Goal: Task Accomplishment & Management: Complete application form

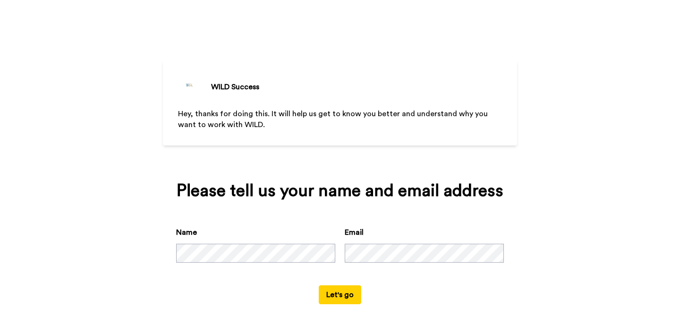
scroll to position [6, 0]
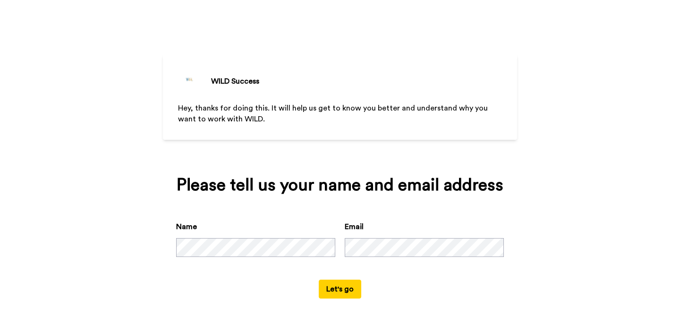
click at [461, 270] on div "Name Email" at bounding box center [340, 250] width 328 height 59
click at [339, 289] on button "Let's go" at bounding box center [340, 288] width 42 height 19
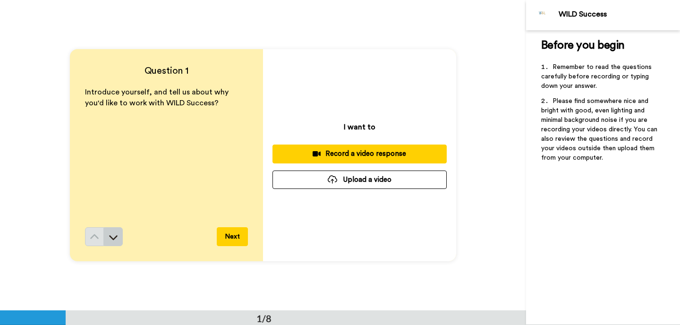
click at [110, 236] on icon at bounding box center [113, 237] width 8 height 5
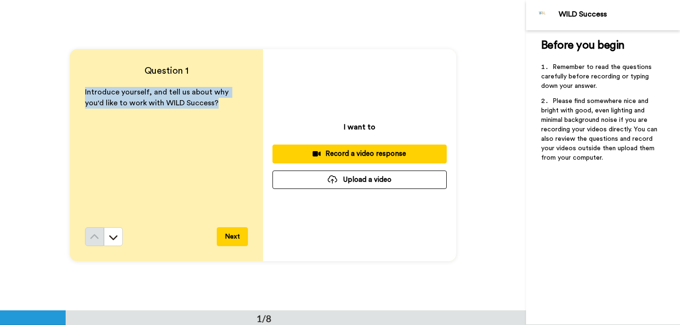
copy span "Introduce yourself, and tell us about why you'd like to work with WILD Success?"
drag, startPoint x: 83, startPoint y: 93, endPoint x: 204, endPoint y: 108, distance: 121.7
click at [204, 108] on div "Question 1 Introduce yourself, and tell us about why you'd like to work with WI…" at bounding box center [166, 155] width 193 height 212
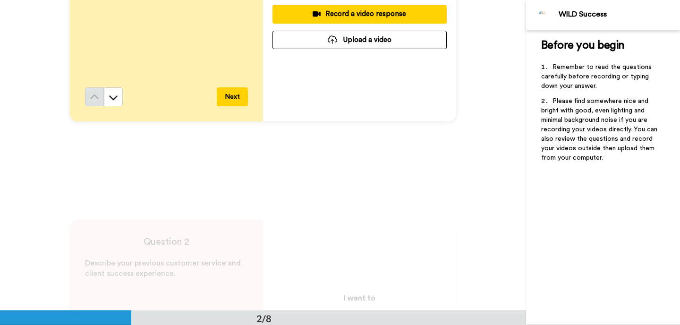
scroll to position [288, 0]
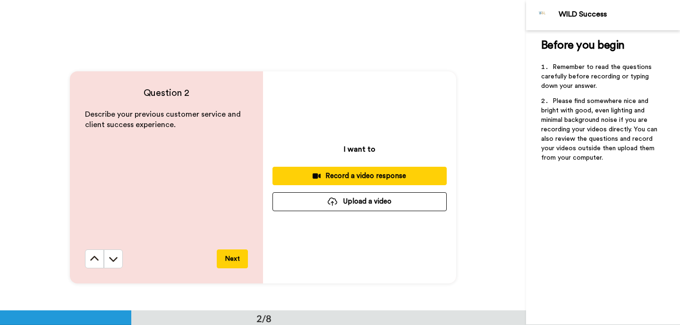
click at [158, 116] on span "Describe your previous customer service and client success experience." at bounding box center [164, 119] width 158 height 18
click at [139, 118] on span "Describe your previous customer service and client success experience." at bounding box center [164, 119] width 158 height 18
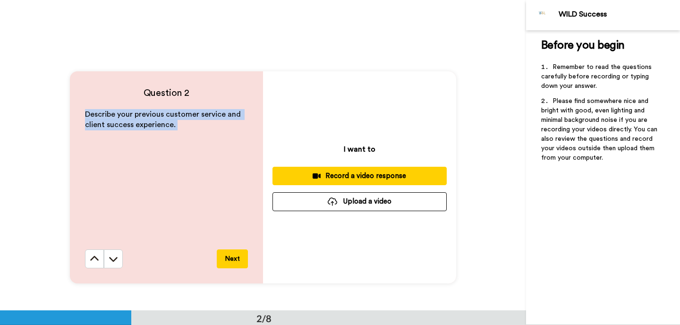
copy div "Describe your previous customer service and client success experience."
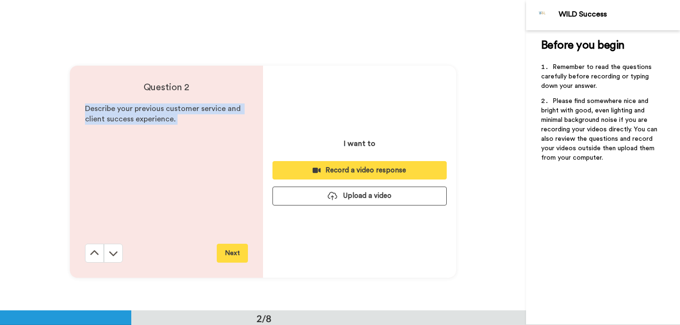
scroll to position [231, 0]
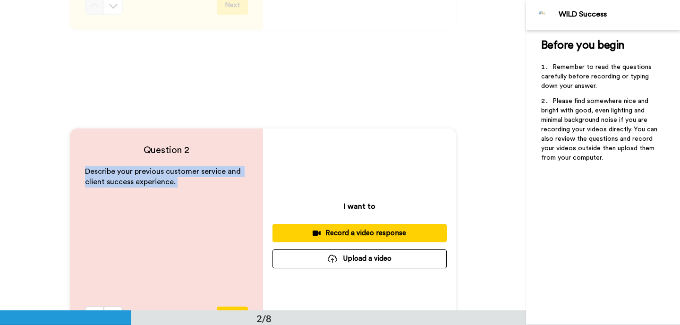
click at [166, 172] on span "Describe your previous customer service and client success experience." at bounding box center [164, 177] width 158 height 18
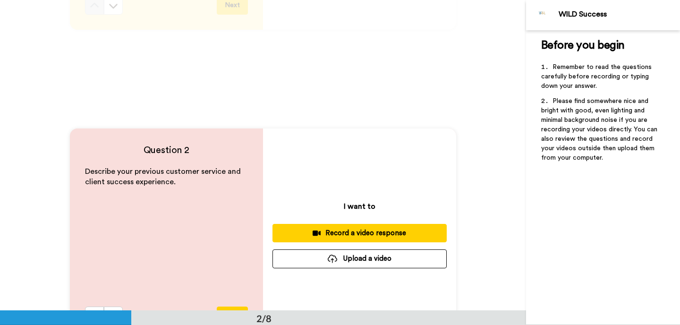
click at [166, 172] on span "Describe your previous customer service and client success experience." at bounding box center [164, 177] width 158 height 18
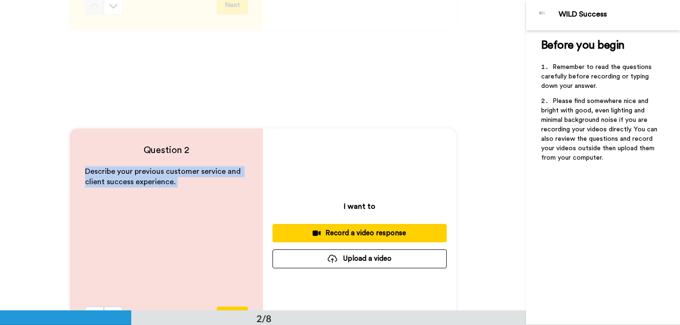
click at [159, 181] on span "Describe your previous customer service and client success experience." at bounding box center [164, 177] width 158 height 18
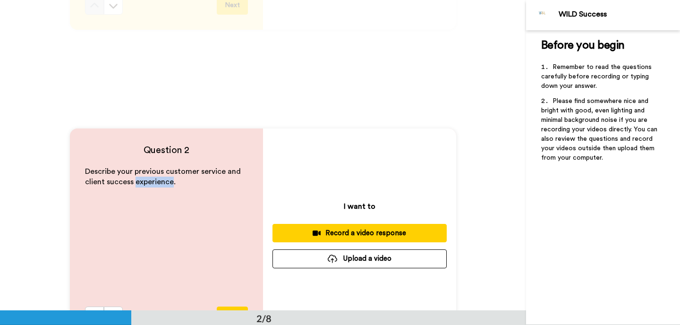
click at [159, 181] on span "Describe your previous customer service and client success experience." at bounding box center [164, 177] width 158 height 18
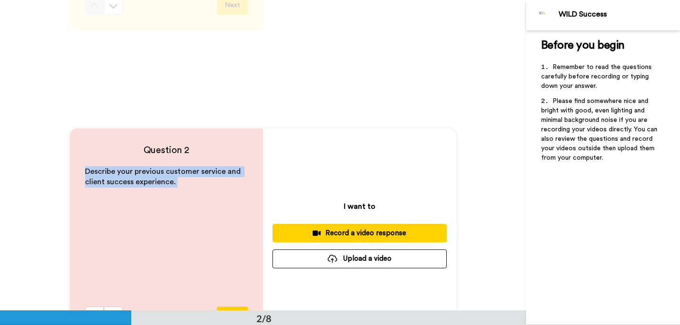
click at [159, 181] on span "Describe your previous customer service and client success experience." at bounding box center [164, 177] width 158 height 18
click at [171, 166] on div "Describe your previous customer service and client success experience." at bounding box center [166, 236] width 163 height 140
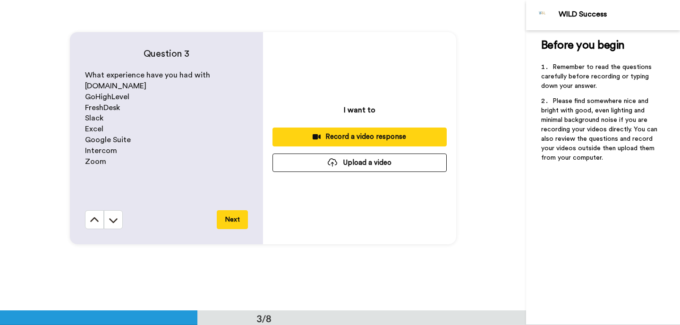
scroll to position [643, 0]
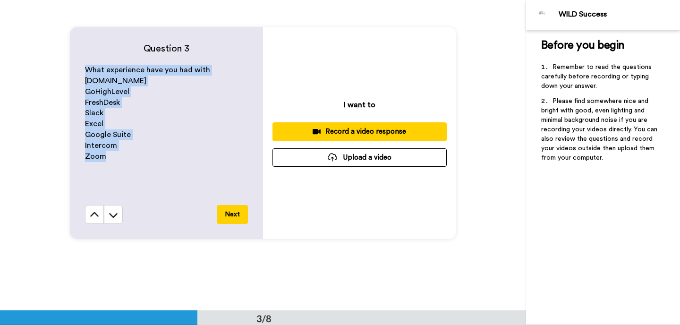
drag, startPoint x: 85, startPoint y: 68, endPoint x: 122, endPoint y: 157, distance: 95.9
click at [122, 157] on div "What experience have you had with [DOMAIN_NAME] GoHighLevel FreshDesk Slack Exc…" at bounding box center [166, 135] width 163 height 140
copy div "What experience have you had with [DOMAIN_NAME] GoHighLevel FreshDesk Slack Exc…"
click at [161, 144] on div "Question 3 What experience have you had with [DOMAIN_NAME] GoHighLevel FreshDes…" at bounding box center [263, 133] width 526 height 310
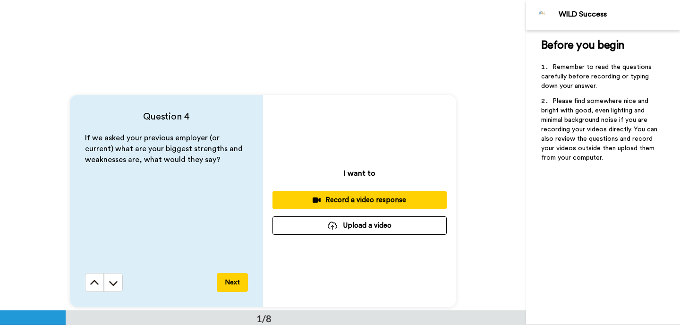
scroll to position [0, 0]
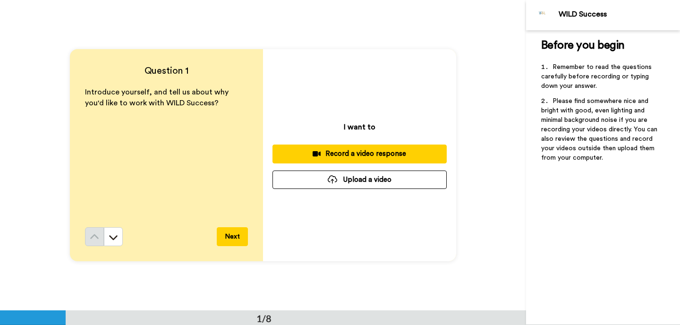
click at [373, 182] on button "Upload a video" at bounding box center [359, 179] width 174 height 18
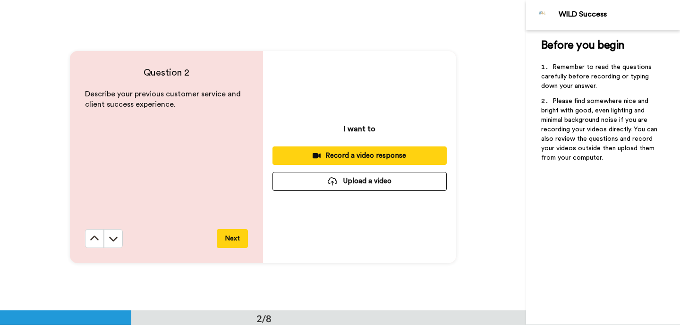
scroll to position [322, 0]
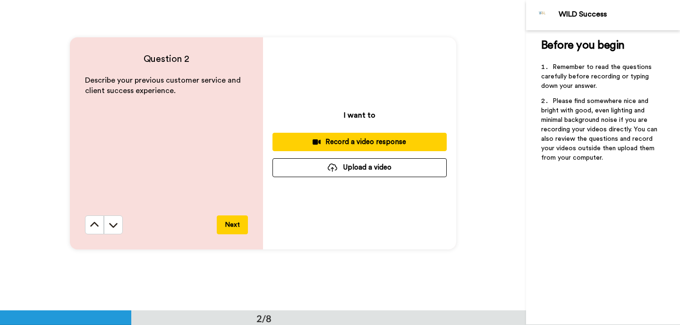
click at [376, 169] on button "Upload a video" at bounding box center [359, 167] width 174 height 18
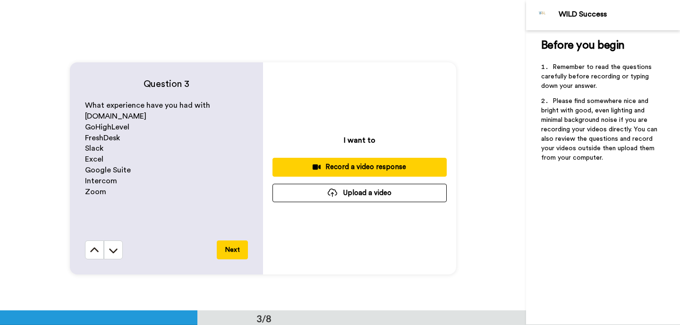
scroll to position [610, 0]
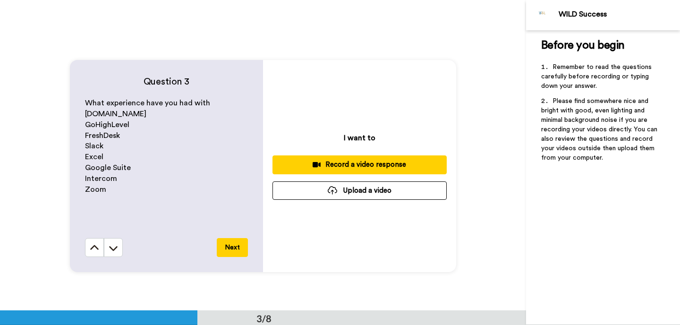
click at [374, 194] on button "Upload a video" at bounding box center [359, 190] width 174 height 18
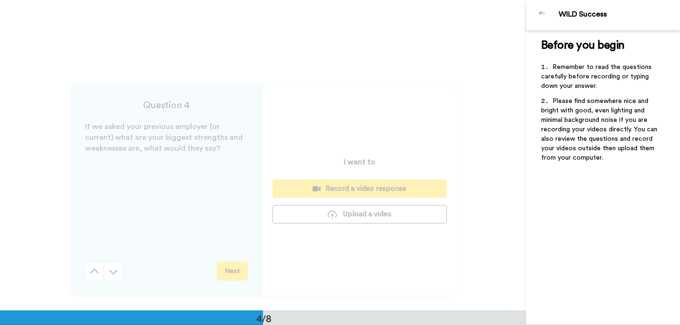
scroll to position [916, 0]
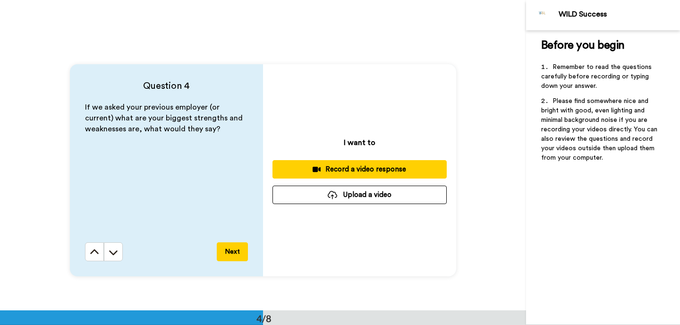
click at [388, 196] on button "Upload a video" at bounding box center [359, 194] width 174 height 18
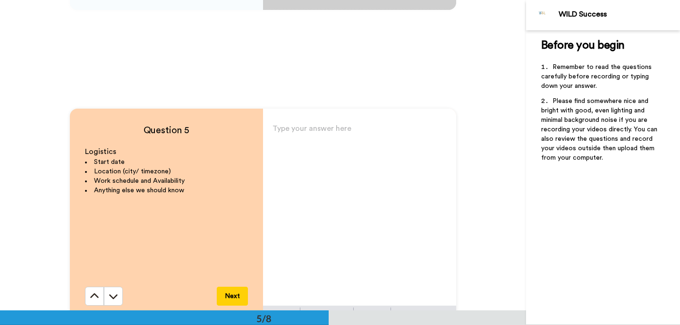
scroll to position [1188, 0]
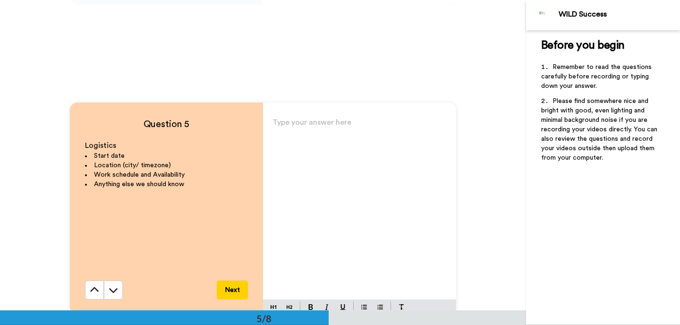
click at [312, 146] on div "Type your answer here ﻿" at bounding box center [359, 208] width 193 height 184
click at [130, 173] on span "Work schedule and Availability" at bounding box center [139, 174] width 91 height 7
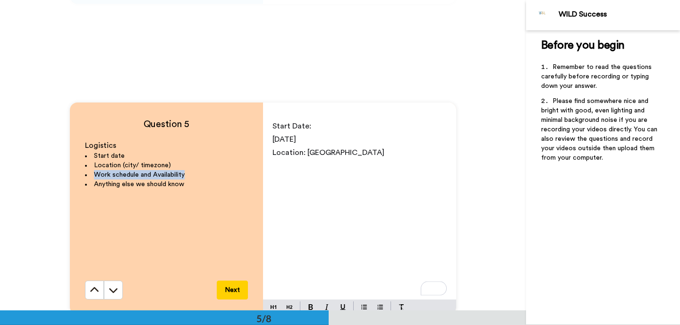
copy span "Work schedule and Availability"
click at [279, 162] on p "﻿" at bounding box center [359, 165] width 174 height 13
click at [284, 163] on span "Work schedule and Availability" at bounding box center [342, 165] width 117 height 8
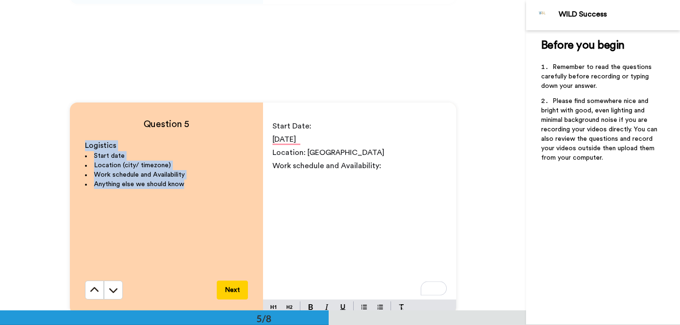
drag, startPoint x: 185, startPoint y: 185, endPoint x: 83, endPoint y: 146, distance: 108.9
click at [83, 146] on div "Question 5 Logistics Start date Location (city/ timezone) Work schedule and Ava…" at bounding box center [166, 208] width 193 height 212
click at [321, 123] on p "Start Date:" at bounding box center [359, 125] width 174 height 13
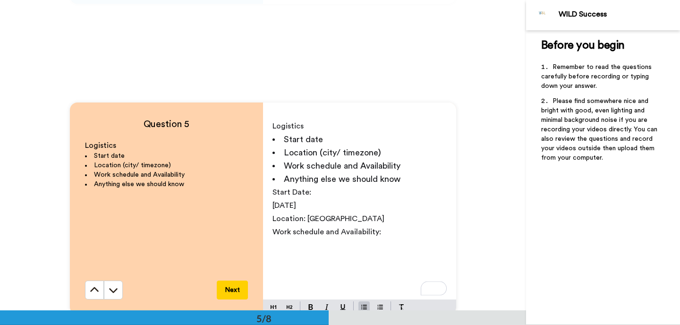
click at [336, 137] on li "Start date" at bounding box center [359, 139] width 174 height 13
click at [296, 208] on span "[DATE]" at bounding box center [284, 206] width 24 height 8
click at [352, 138] on li "Start date:" at bounding box center [359, 139] width 174 height 13
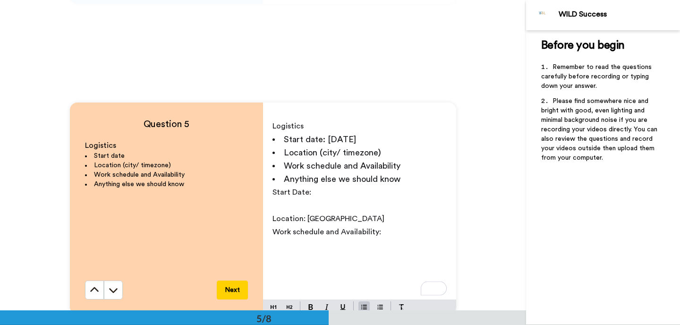
click at [390, 152] on li "Location (city/ timezone)" at bounding box center [359, 152] width 174 height 13
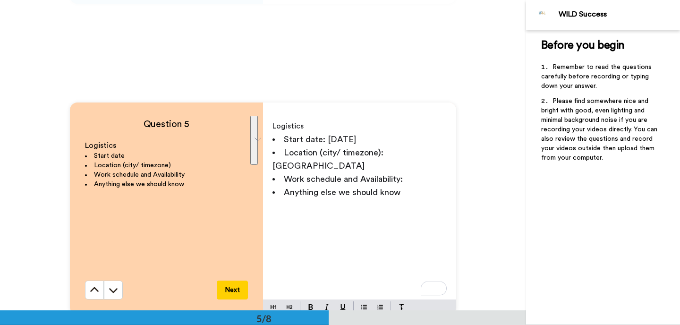
drag, startPoint x: 384, startPoint y: 232, endPoint x: 274, endPoint y: 194, distance: 116.3
click at [274, 199] on p "﻿" at bounding box center [359, 205] width 174 height 13
click at [412, 172] on li "Work schedule and Availability:" at bounding box center [359, 178] width 174 height 13
click at [408, 175] on span "Work schedule and Availability: 9am to 5pm (flexible)" at bounding box center [353, 186] width 162 height 22
click at [376, 175] on span "Work schedule and Availability: [DATE] to [DATE] - 9am to 5pm (flexible)" at bounding box center [359, 186] width 174 height 22
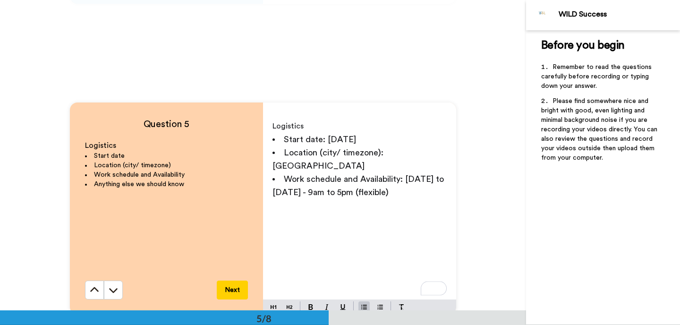
click at [376, 175] on span "Work schedule and Availability: [DATE] to [DATE] - 9am to 5pm (flexible)" at bounding box center [359, 186] width 174 height 22
copy span "flexible"
click at [395, 181] on li "Work schedule and Availability: [DATE] to [DATE] - 9am to 5pm (flexible)" at bounding box center [359, 185] width 174 height 26
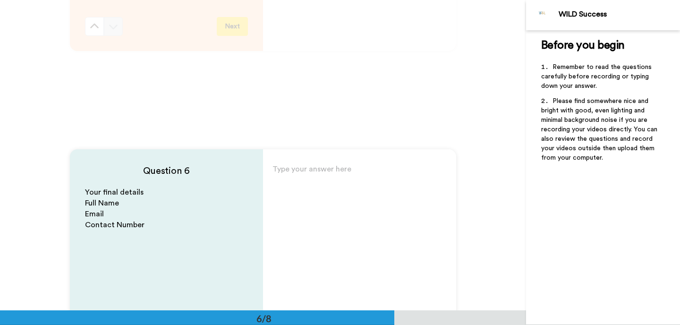
scroll to position [1458, 0]
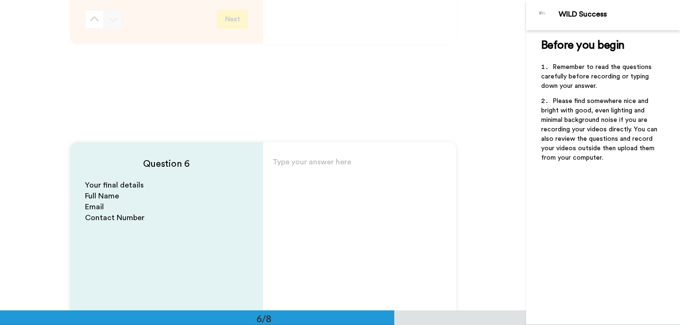
click at [333, 177] on div "Type your answer here ﻿" at bounding box center [359, 247] width 193 height 184
copy div "Full Name Email Contact Number"
drag, startPoint x: 144, startPoint y: 217, endPoint x: 85, endPoint y: 195, distance: 62.9
click at [85, 195] on div "Your final details Full Name Email Contact Number" at bounding box center [166, 250] width 163 height 140
click at [327, 169] on p "Type your answer here ﻿" at bounding box center [359, 165] width 174 height 13
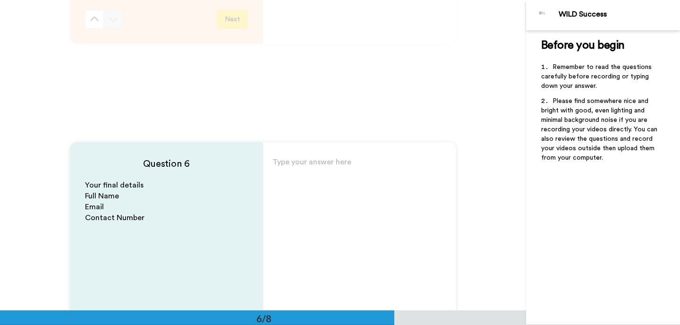
paste div "To enrich screen reader interactions, please activate Accessibility in Grammarl…"
click at [321, 169] on p "Full Name" at bounding box center [359, 165] width 174 height 13
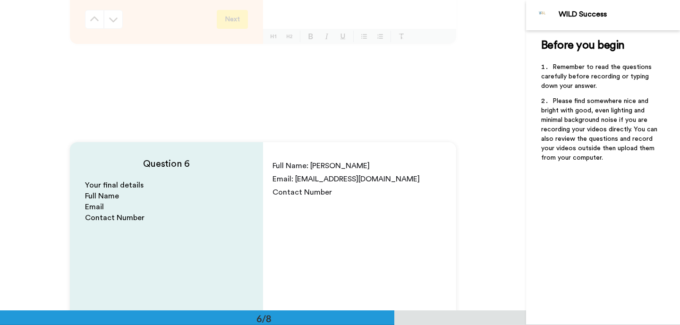
click at [339, 192] on p "Contact Number" at bounding box center [359, 191] width 174 height 13
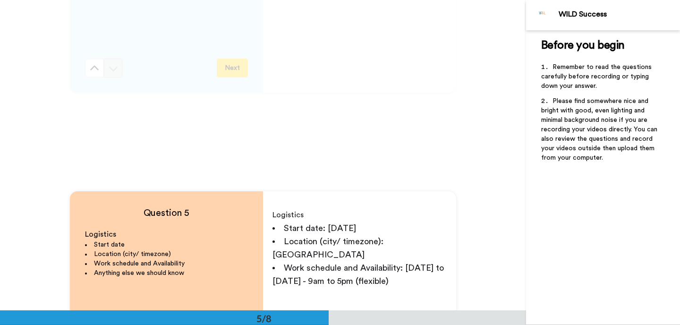
scroll to position [1143, 0]
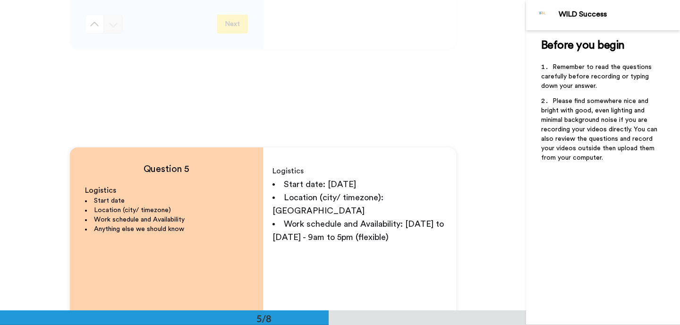
click at [363, 222] on span "Work schedule and Availability: [DATE] to [DATE] - 9am to 5pm (flexible)" at bounding box center [359, 230] width 174 height 22
click at [356, 187] on span "Start date: [DATE]" at bounding box center [320, 184] width 72 height 8
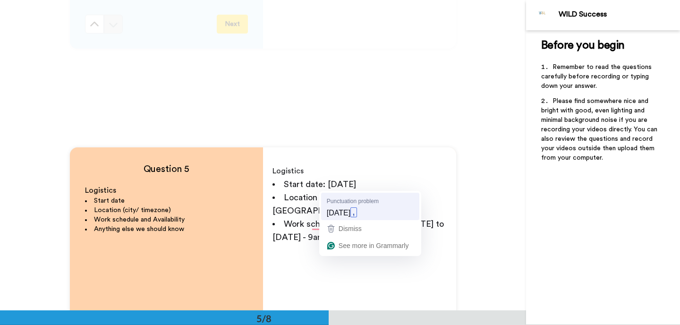
click at [345, 219] on span "Work schedule and Availability: [DATE] to [DATE] - 9am to 5pm (I'm flexible)" at bounding box center [359, 230] width 174 height 22
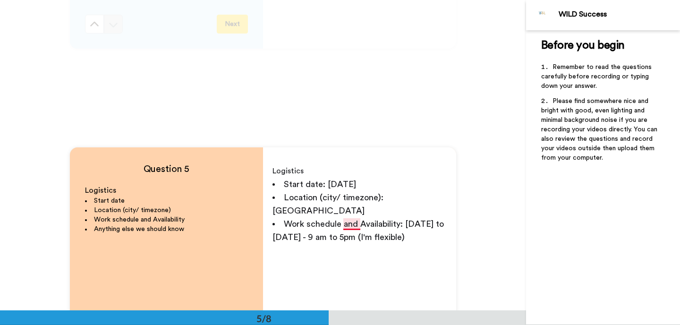
click at [352, 225] on span "Work schedule and Availability: [DATE] to [DATE] - 9 am to 5pm (I'm flexible)" at bounding box center [359, 230] width 174 height 22
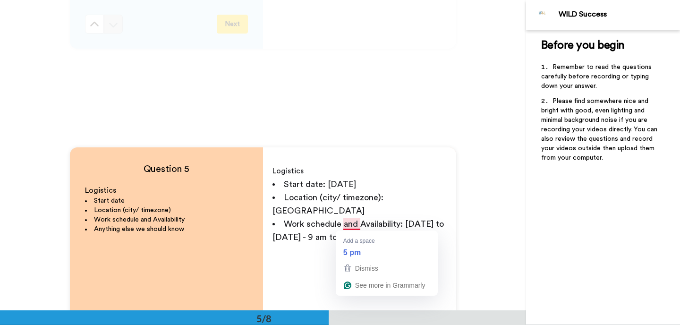
click at [349, 226] on span "Work schedule and Availability: [DATE] to [DATE] - 9 am to 5pm (I'm flexible)" at bounding box center [359, 230] width 174 height 22
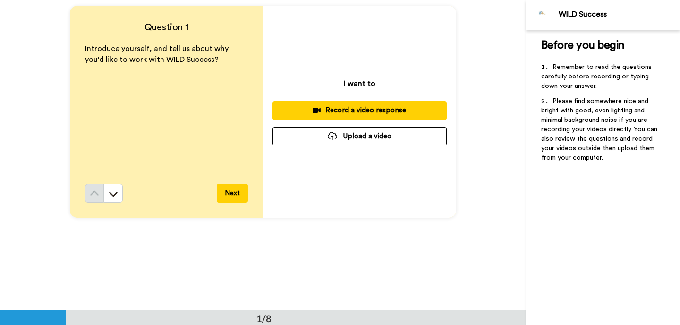
scroll to position [0, 0]
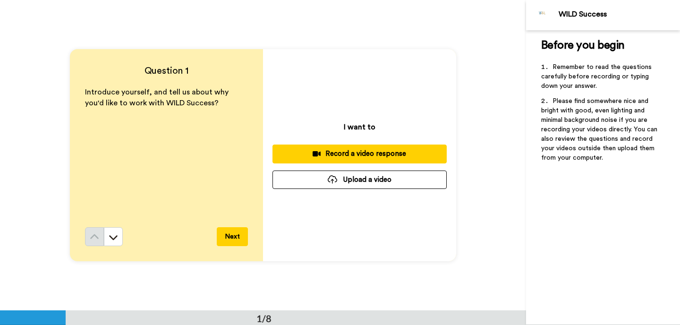
click at [362, 179] on button "Upload a video" at bounding box center [359, 179] width 174 height 18
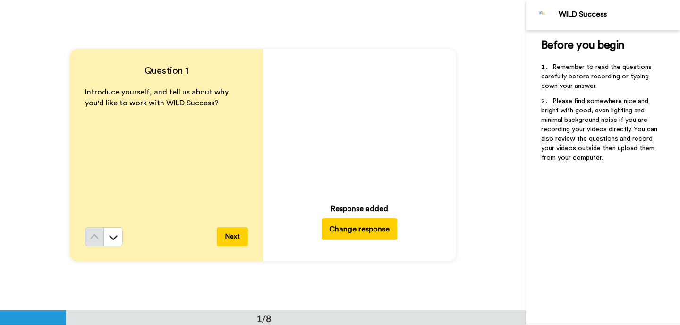
click at [236, 239] on button "Next" at bounding box center [232, 236] width 31 height 19
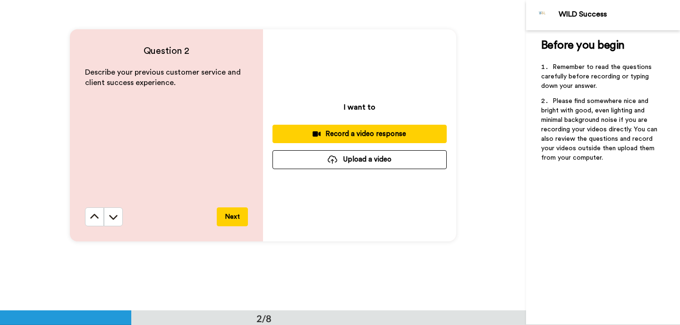
scroll to position [329, 0]
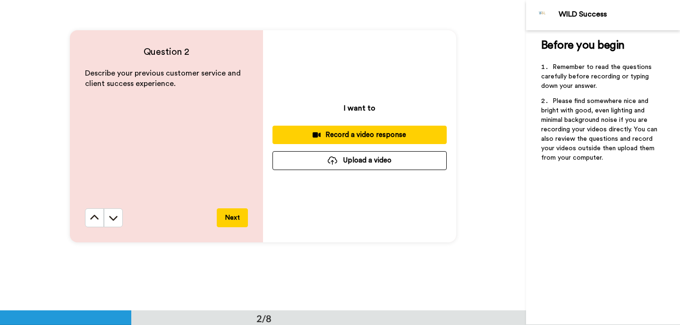
click at [337, 166] on button "Upload a video" at bounding box center [359, 160] width 174 height 18
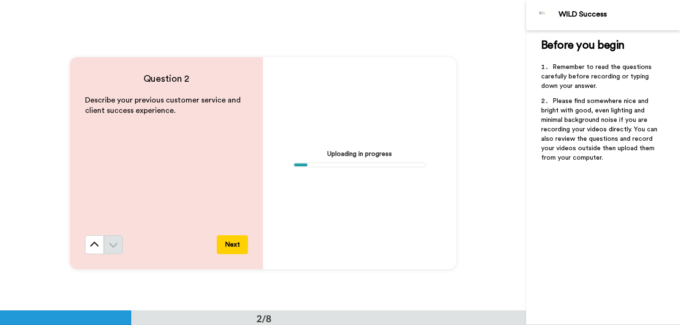
scroll to position [307, 0]
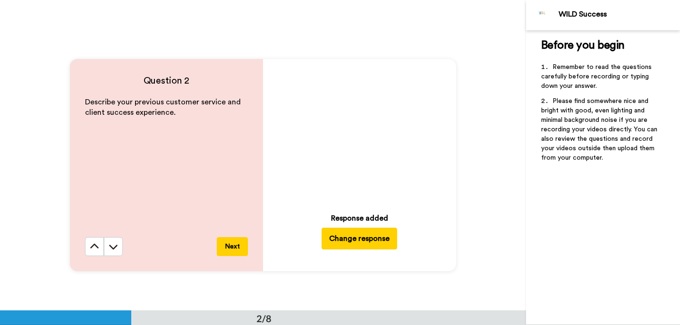
click at [232, 245] on button "Next" at bounding box center [232, 246] width 31 height 19
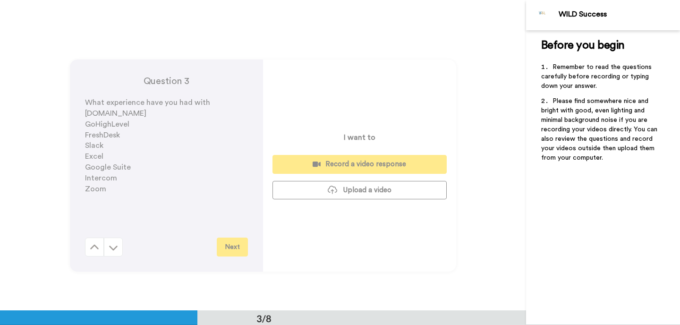
scroll to position [621, 0]
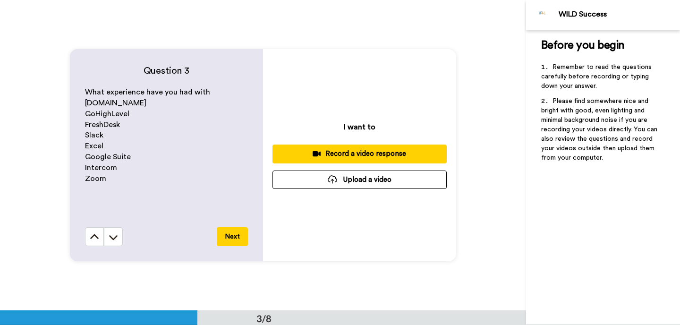
click at [365, 180] on button "Upload a video" at bounding box center [359, 179] width 174 height 18
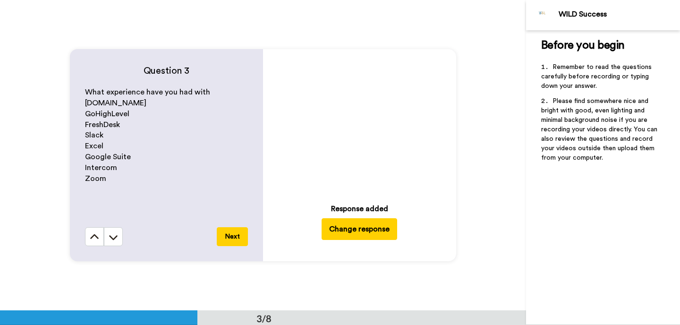
click at [241, 241] on button "Next" at bounding box center [232, 236] width 31 height 19
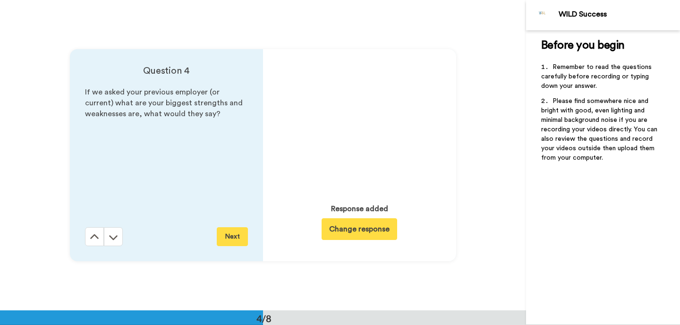
scroll to position [931, 0]
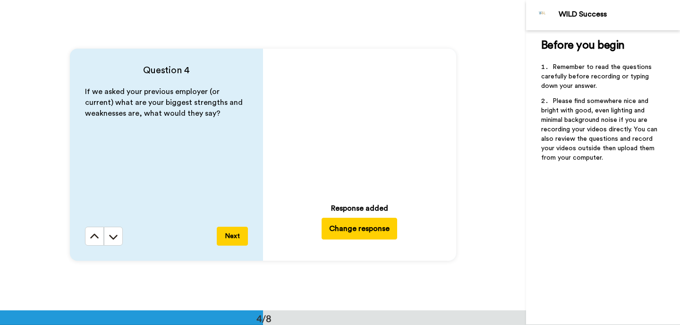
click at [240, 235] on button "Next" at bounding box center [232, 236] width 31 height 19
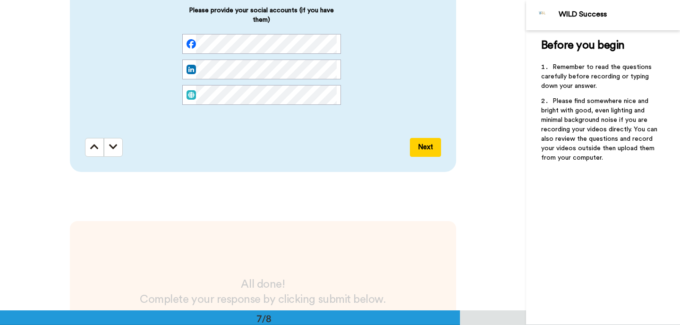
scroll to position [1955, 0]
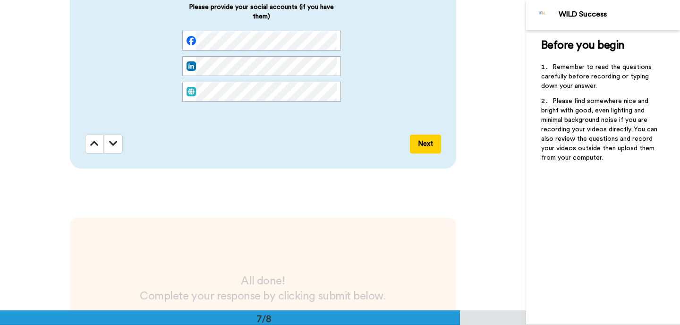
click at [421, 144] on button "Next" at bounding box center [425, 144] width 31 height 19
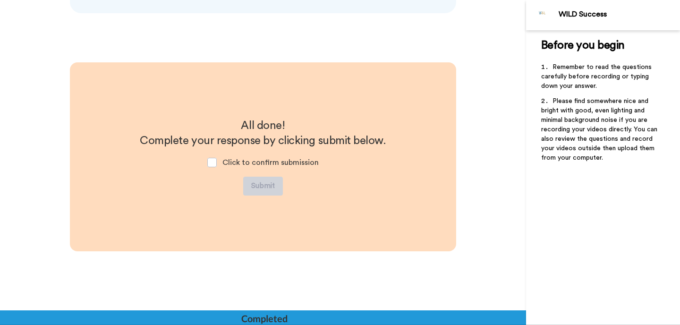
scroll to position [2112, 0]
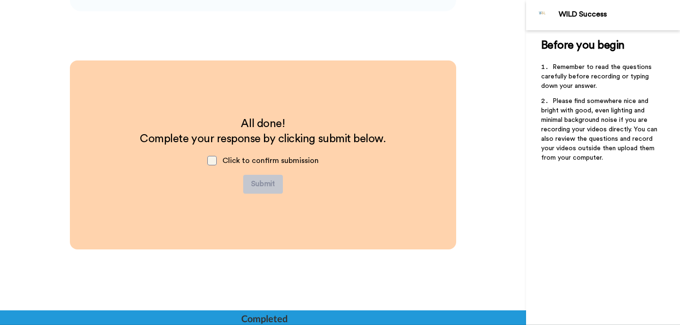
click at [213, 160] on span at bounding box center [211, 160] width 9 height 9
click at [263, 184] on button "Submit" at bounding box center [263, 184] width 40 height 19
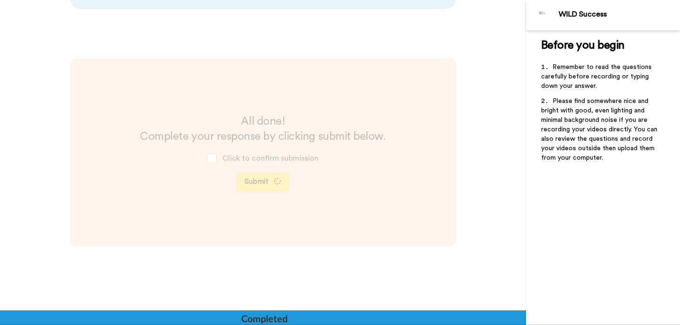
scroll to position [2172, 0]
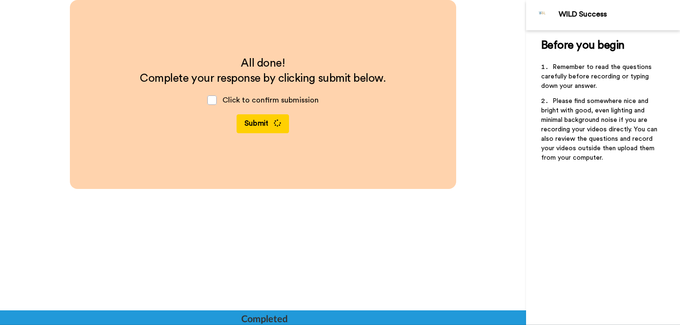
click at [265, 124] on button "Submit" at bounding box center [262, 123] width 52 height 19
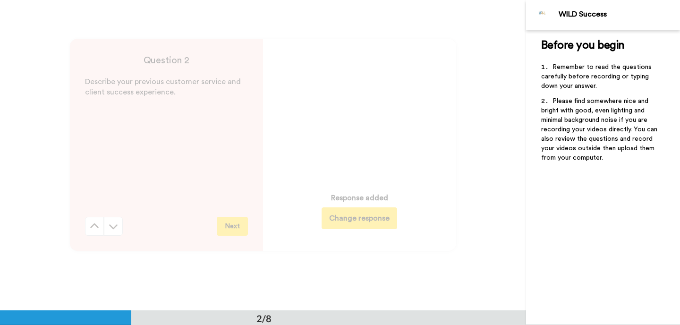
scroll to position [0, 0]
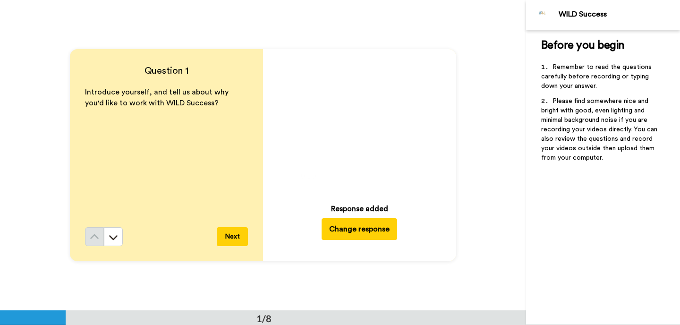
click at [476, 160] on div "Question 1 Introduce yourself, and tell us about why you'd like to work with WI…" at bounding box center [263, 155] width 526 height 310
click at [228, 239] on button "Next" at bounding box center [232, 236] width 31 height 19
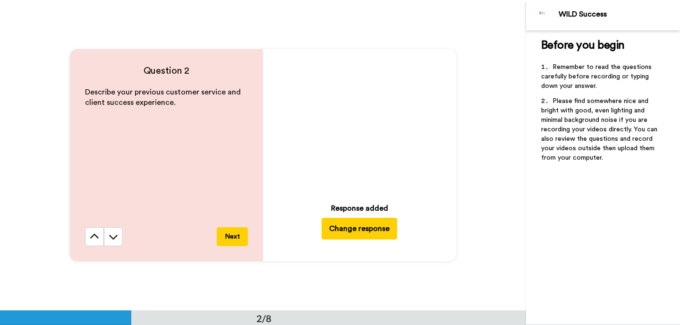
click at [228, 237] on button "Next" at bounding box center [232, 236] width 31 height 19
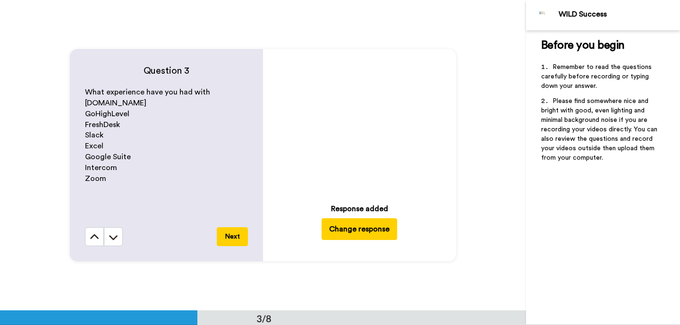
click at [228, 237] on button "Next" at bounding box center [232, 236] width 31 height 19
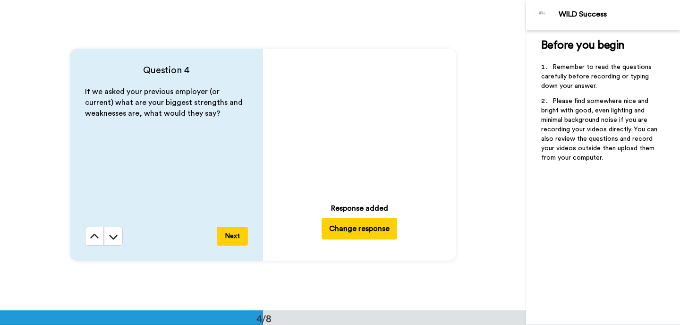
click at [229, 238] on button "Next" at bounding box center [232, 236] width 31 height 19
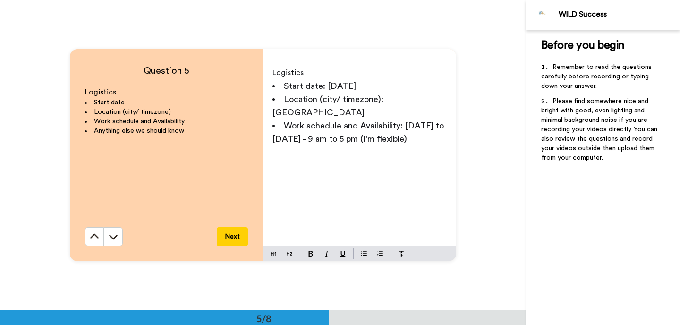
click at [229, 238] on button "Next" at bounding box center [232, 236] width 31 height 19
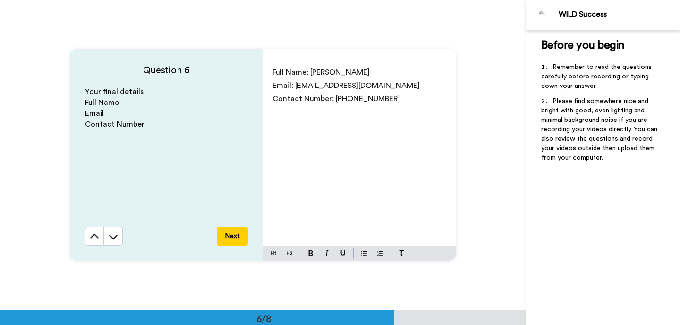
click at [229, 238] on button "Next" at bounding box center [232, 236] width 31 height 19
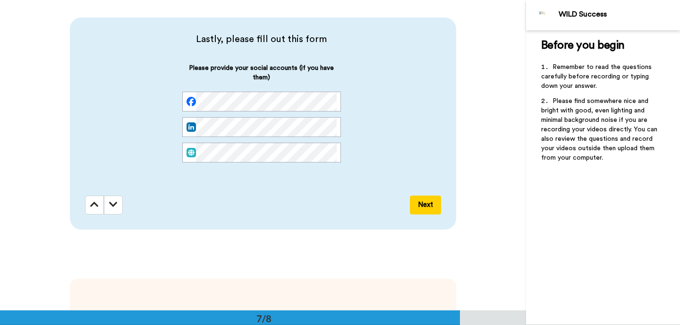
scroll to position [1908, 0]
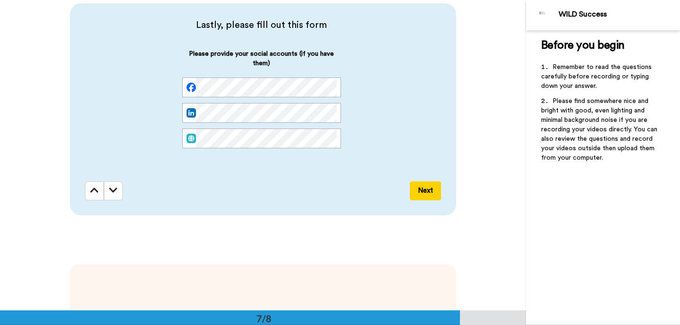
click at [426, 188] on button "Next" at bounding box center [425, 190] width 31 height 19
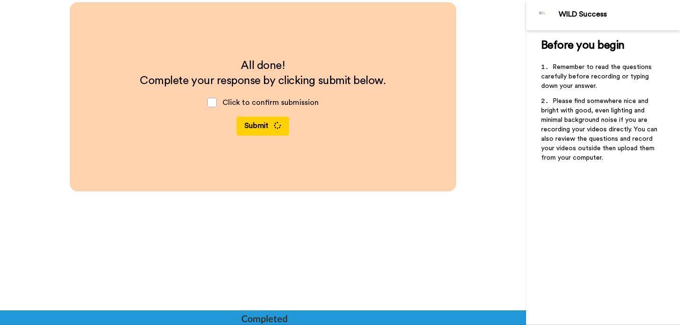
scroll to position [2172, 0]
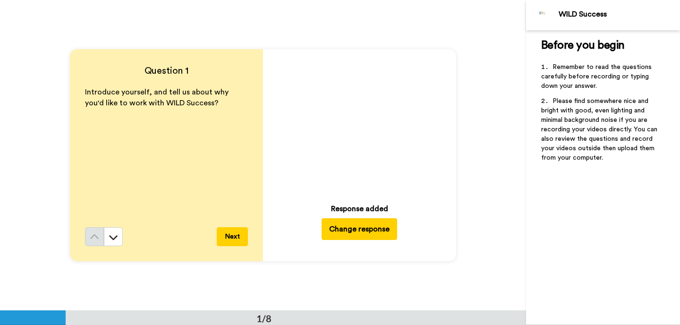
click at [224, 230] on button "Next" at bounding box center [232, 236] width 31 height 19
click at [227, 236] on button "Next" at bounding box center [232, 236] width 31 height 19
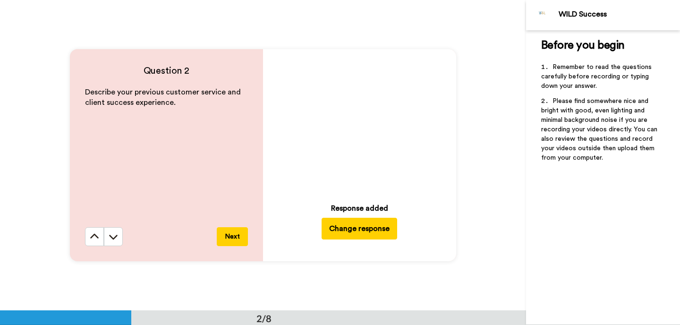
click at [233, 236] on button "Next" at bounding box center [232, 236] width 31 height 19
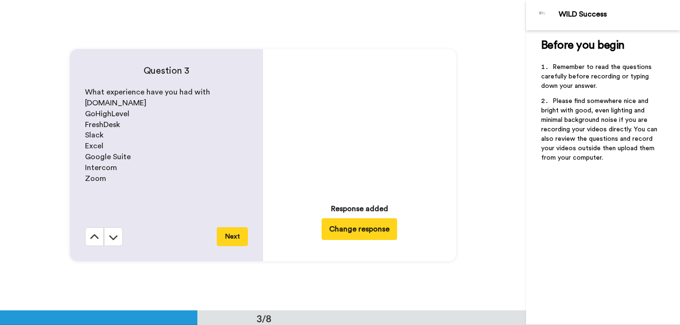
click at [233, 236] on button "Next" at bounding box center [232, 236] width 31 height 19
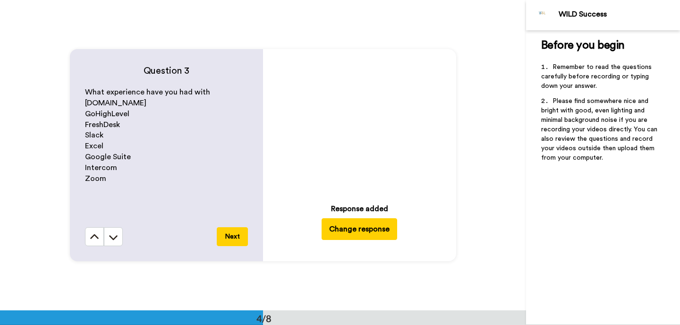
scroll to position [931, 0]
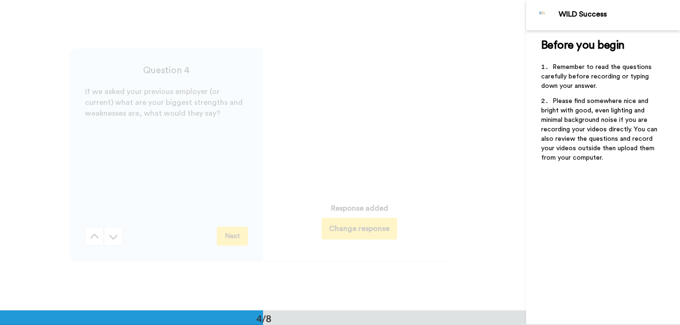
click at [233, 236] on button "Next" at bounding box center [232, 236] width 31 height 19
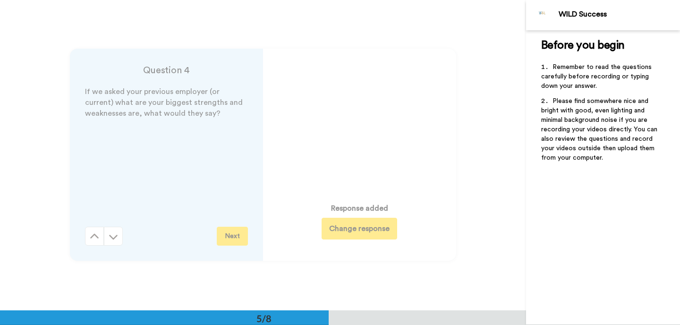
scroll to position [1241, 0]
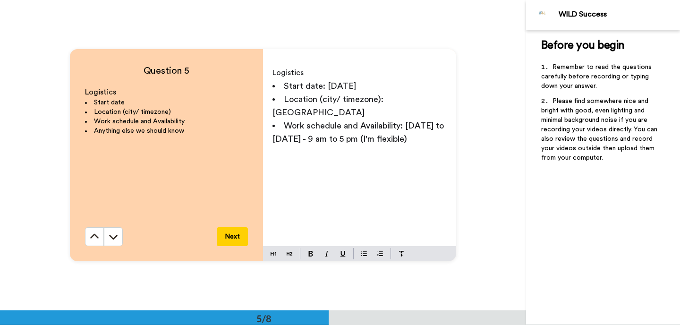
click at [233, 236] on button "Next" at bounding box center [232, 236] width 31 height 19
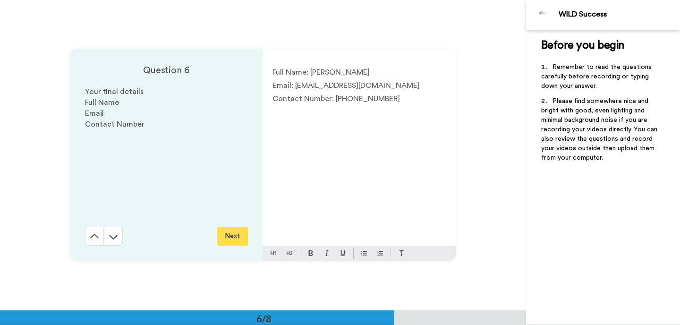
scroll to position [1552, 0]
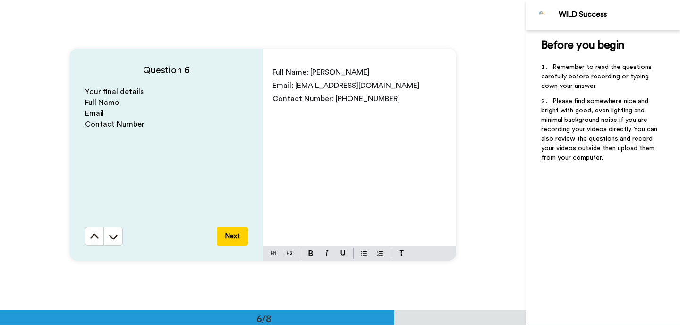
click at [233, 236] on button "Next" at bounding box center [232, 236] width 31 height 19
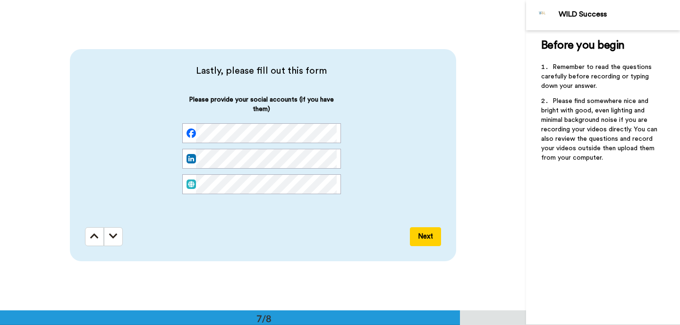
click at [420, 241] on button "Next" at bounding box center [425, 236] width 31 height 19
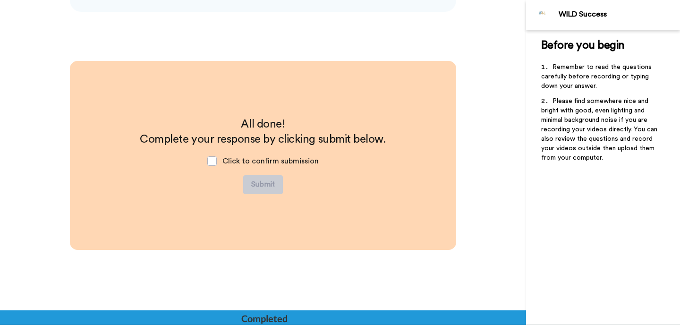
scroll to position [2112, 0]
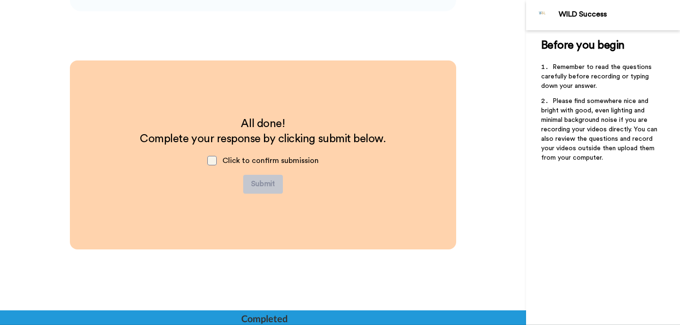
click at [214, 160] on span at bounding box center [211, 160] width 9 height 9
click at [264, 185] on button "Submit" at bounding box center [263, 184] width 40 height 19
